Goal: Navigation & Orientation: Find specific page/section

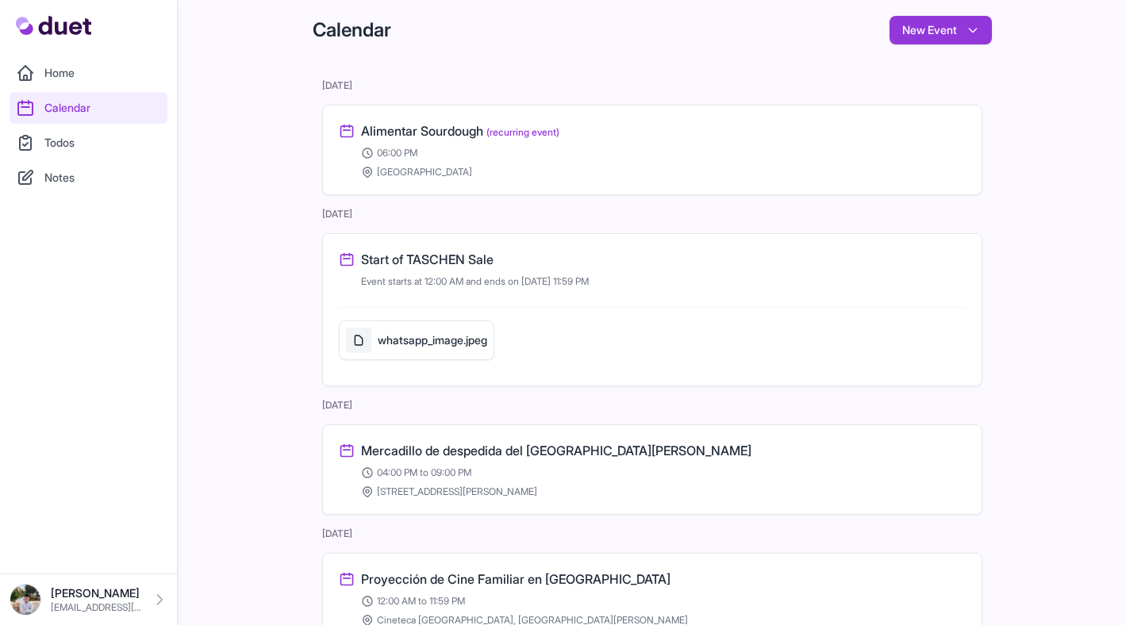
click at [80, 149] on link "Todos" at bounding box center [89, 143] width 158 height 32
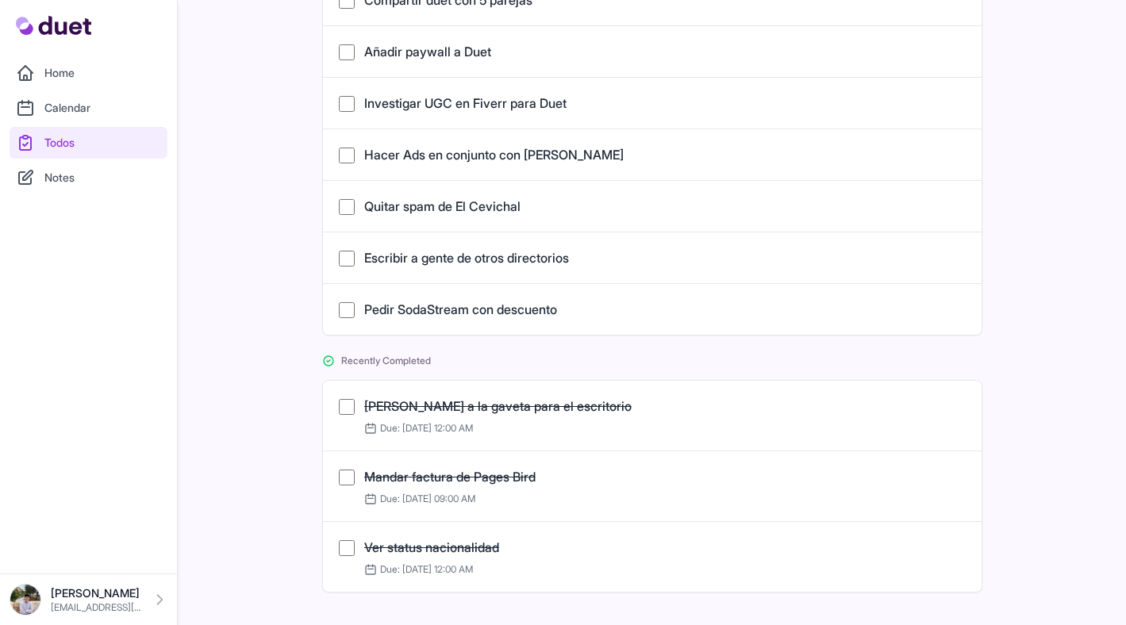
scroll to position [381, 0]
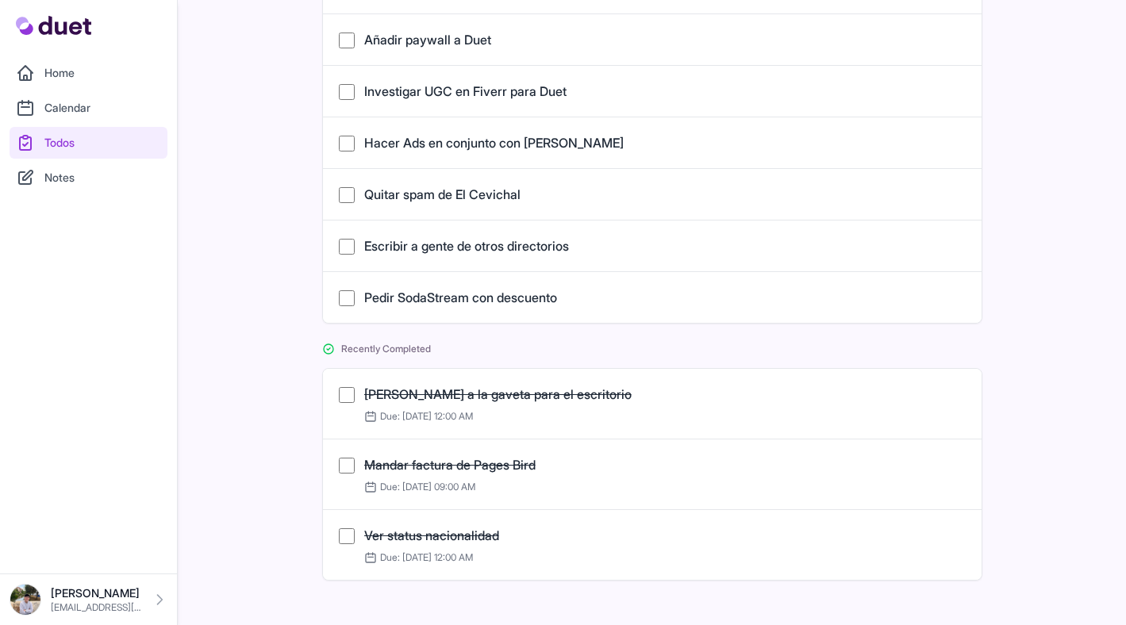
click at [100, 120] on link "Calendar" at bounding box center [89, 108] width 158 height 32
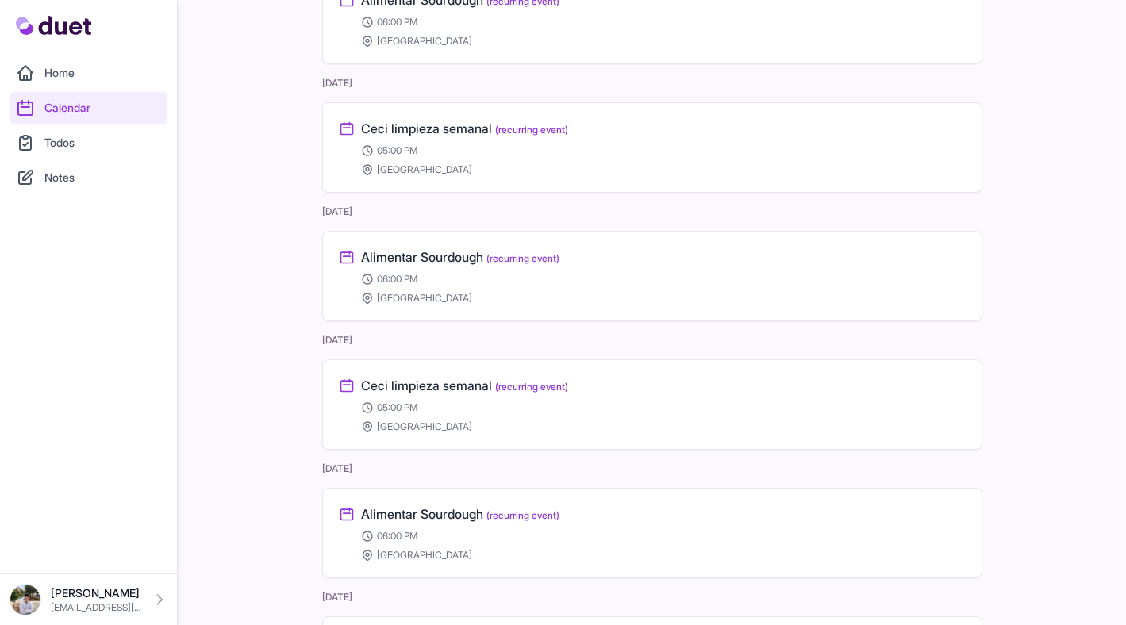
scroll to position [2730, 0]
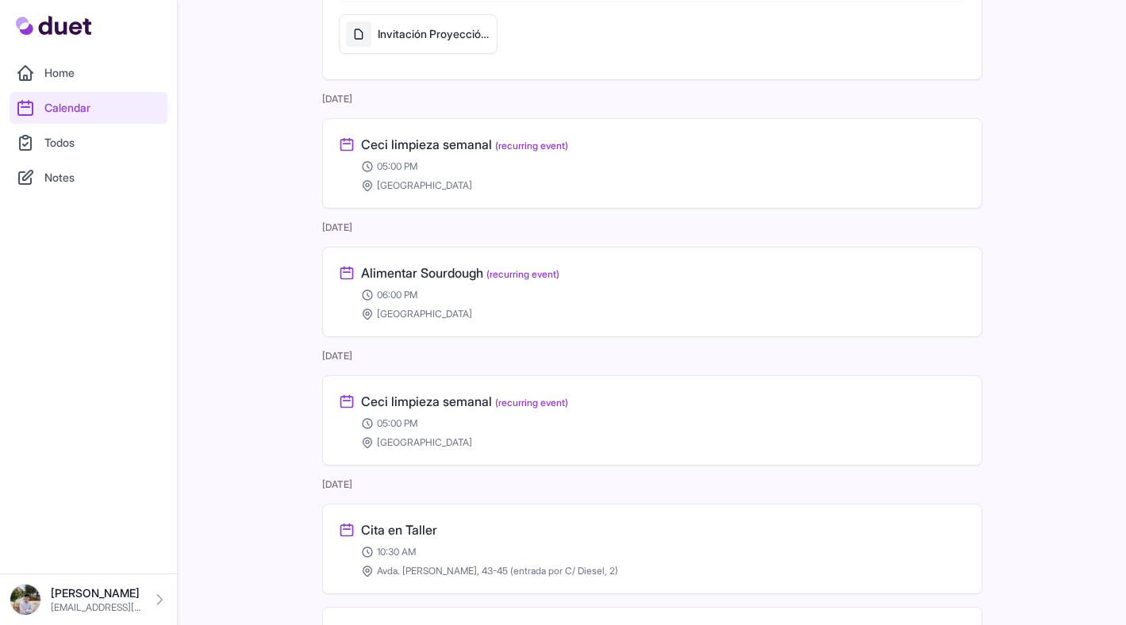
scroll to position [2118, 0]
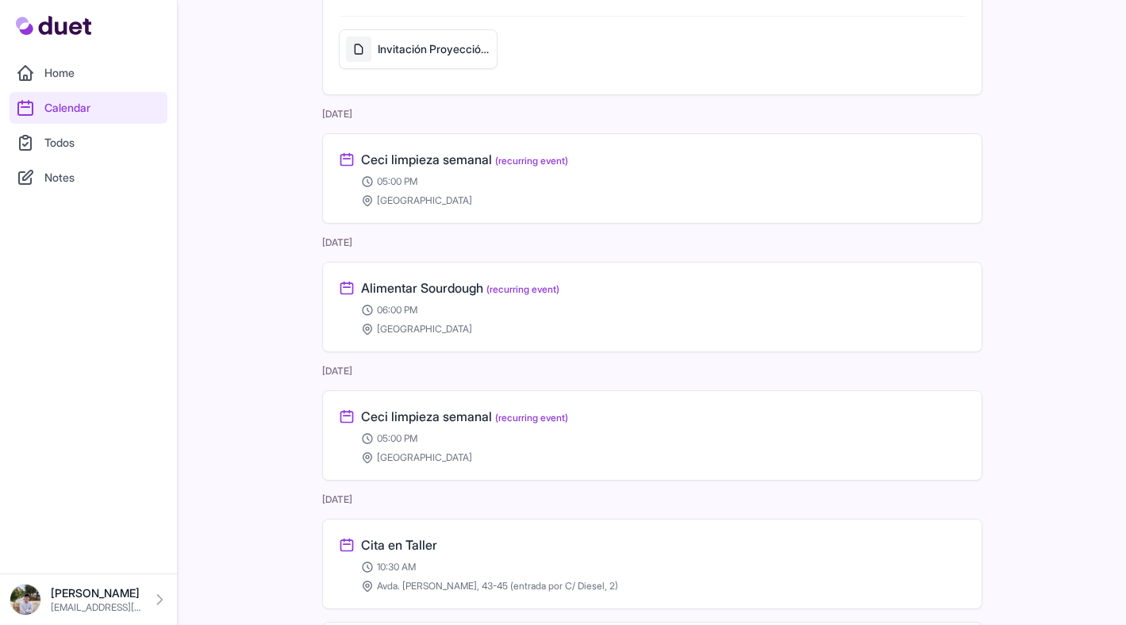
scroll to position [2072, 0]
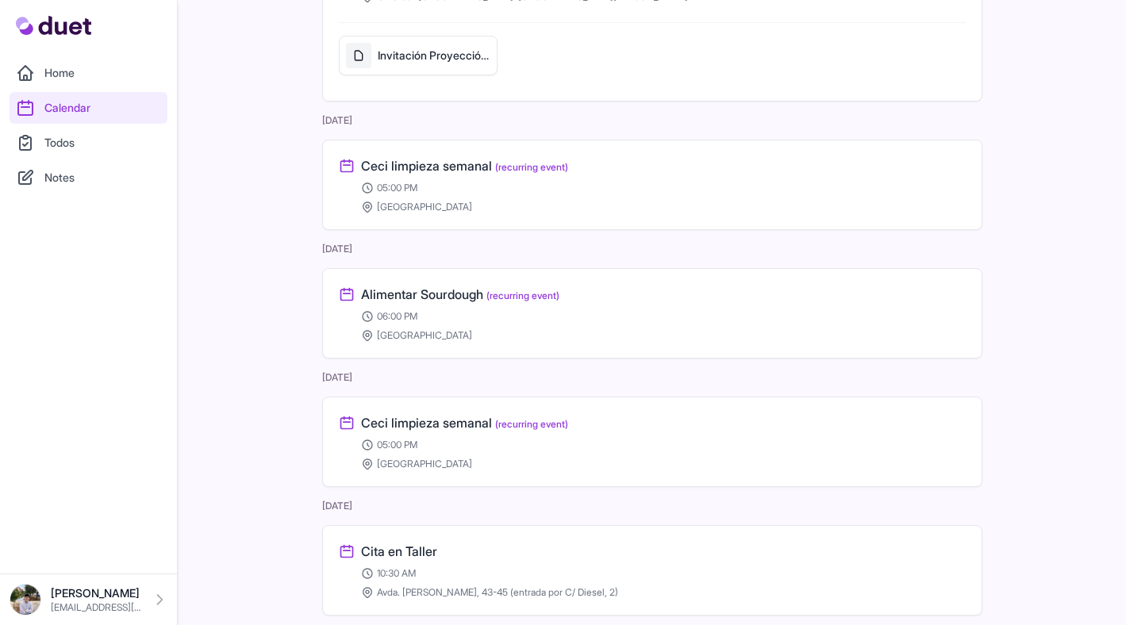
click at [104, 143] on link "Todos" at bounding box center [89, 143] width 158 height 32
